Goal: Task Accomplishment & Management: Manage account settings

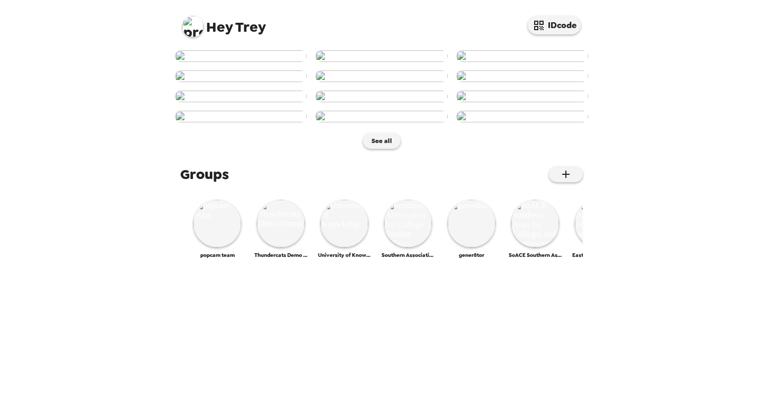
scroll to position [424, 0]
click at [214, 247] on img at bounding box center [217, 224] width 48 height 48
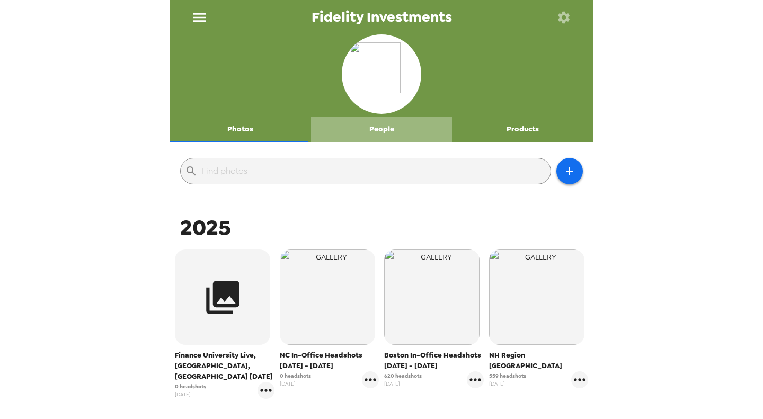
click at [382, 126] on button "People" at bounding box center [381, 129] width 141 height 25
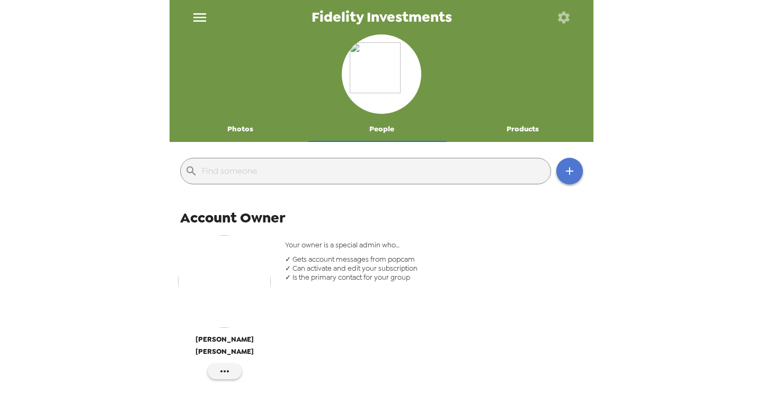
click at [563, 167] on icon "button" at bounding box center [569, 171] width 13 height 13
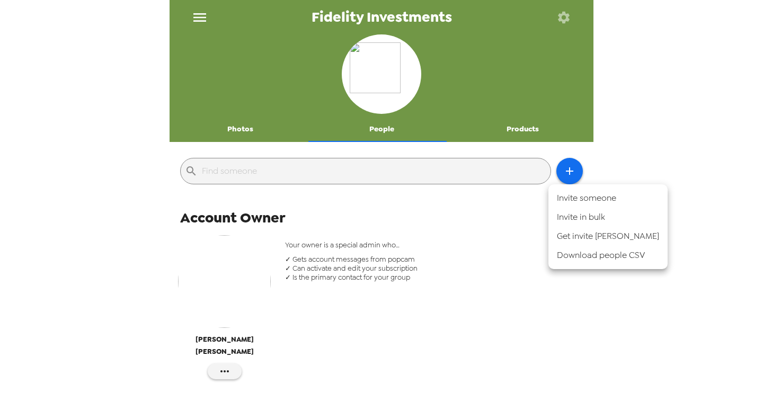
click at [569, 195] on li "Invite someone" at bounding box center [607, 198] width 119 height 19
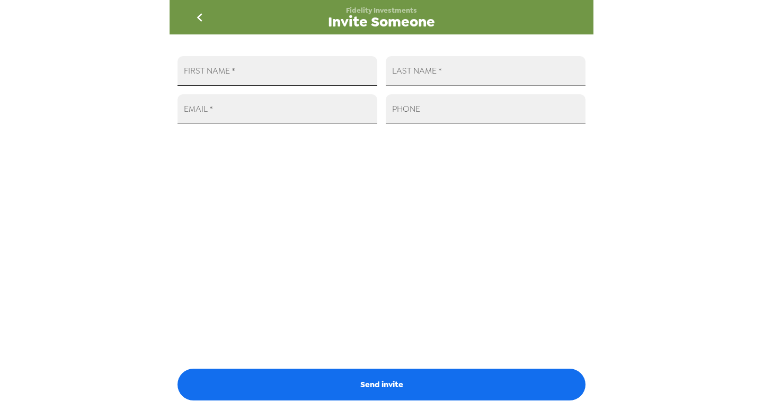
click at [235, 60] on input "FIRST NAME   *" at bounding box center [277, 71] width 200 height 30
type input "Amber"
type input "[PERSON_NAME]"
paste input "Shipping (UPS pickup) Shipping"
type input "Shipping (UPS pickup) Shipping"
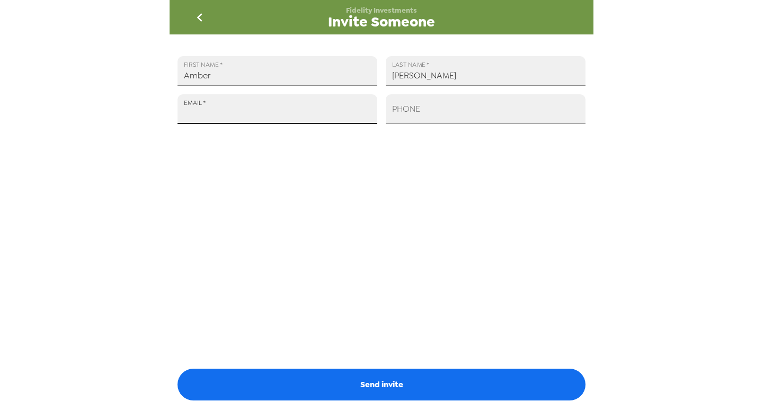
paste input "[EMAIL_ADDRESS][PERSON_NAME][DOMAIN_NAME]"
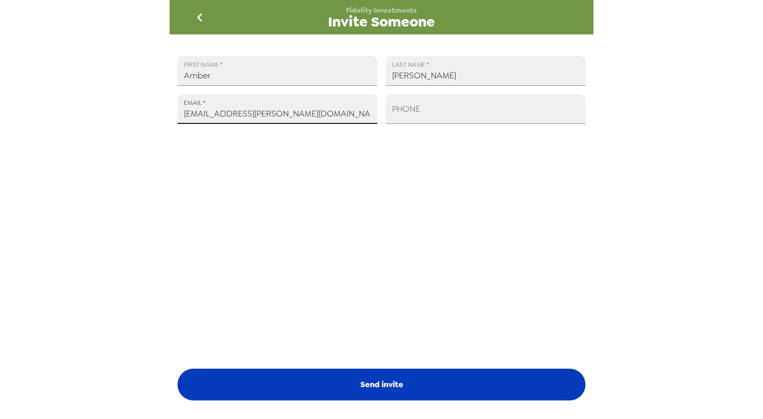
type input "[EMAIL_ADDRESS][PERSON_NAME][DOMAIN_NAME]"
click at [364, 385] on button "Send invite" at bounding box center [381, 385] width 408 height 32
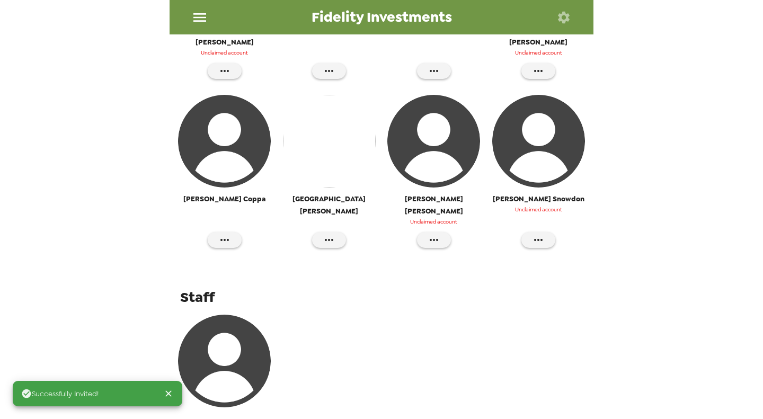
scroll to position [880, 0]
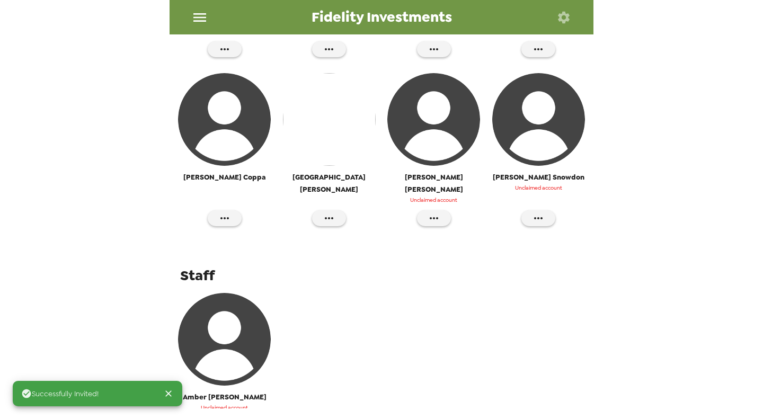
click at [225, 419] on icon "button" at bounding box center [224, 425] width 13 height 13
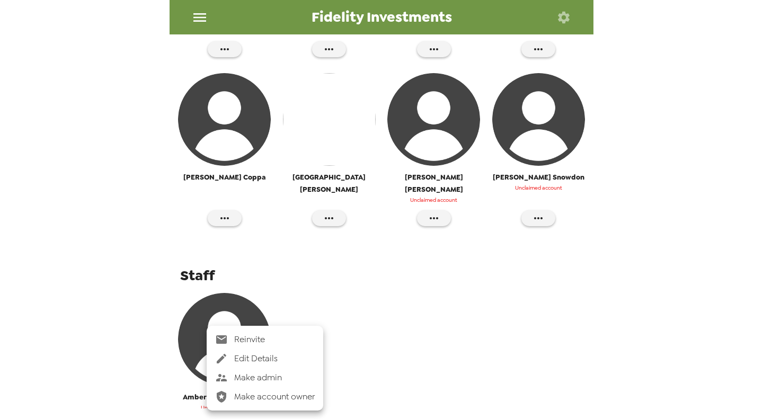
click at [283, 376] on span "Make admin" at bounding box center [274, 377] width 81 height 13
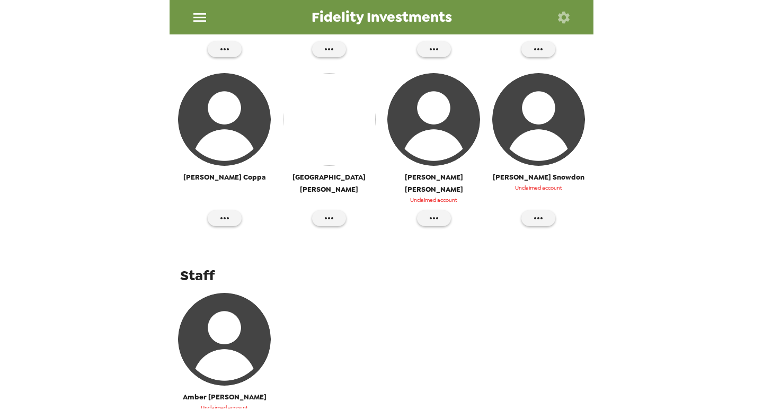
scroll to position [889, 0]
